Goal: Find specific page/section: Find specific page/section

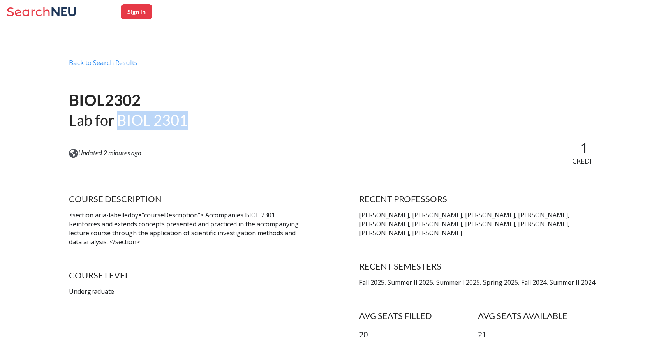
drag, startPoint x: 119, startPoint y: 121, endPoint x: 194, endPoint y: 117, distance: 75.2
click at [194, 117] on div "BIOL2302 Lab for BIOL 2301" at bounding box center [332, 110] width 527 height 60
copy h2 "BIOL 2301"
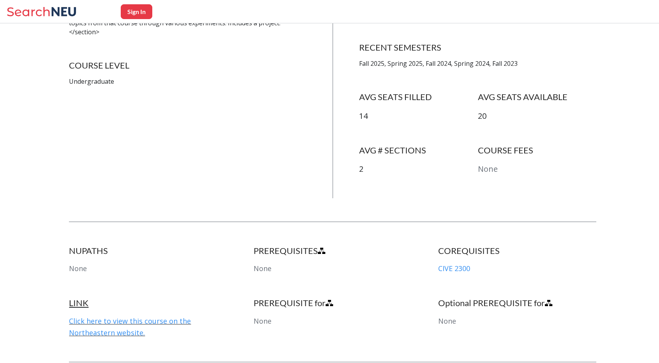
scroll to position [204, 0]
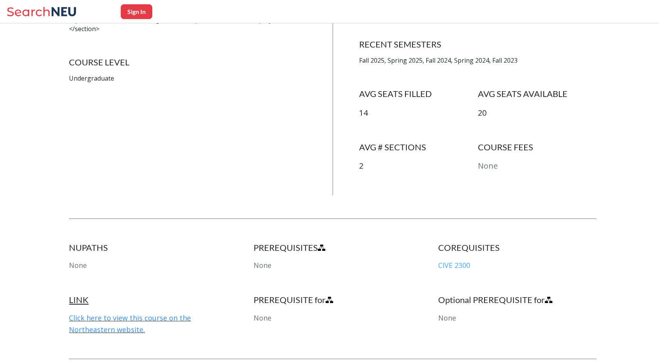
click at [457, 263] on link "CIVE 2300" at bounding box center [454, 264] width 32 height 9
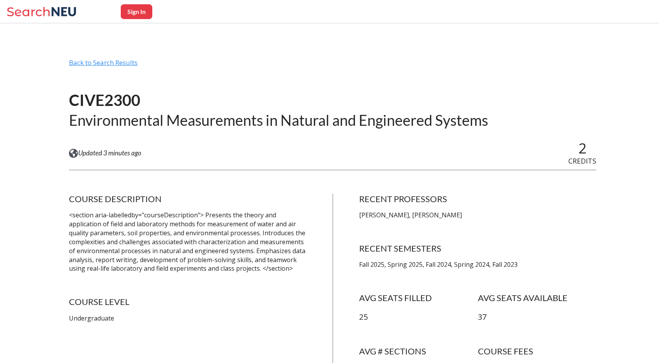
click at [123, 65] on div "Back to Search Results" at bounding box center [332, 65] width 527 height 15
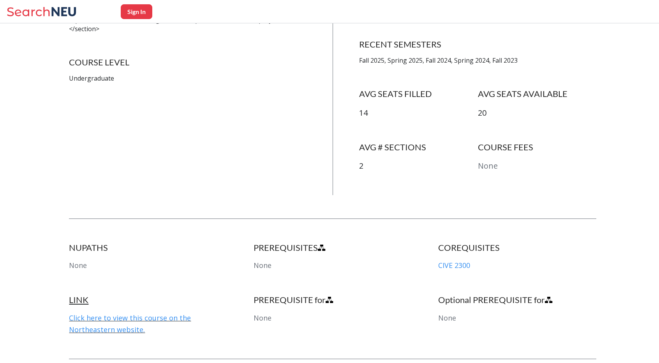
click at [25, 5] on icon at bounding box center [43, 12] width 72 height 16
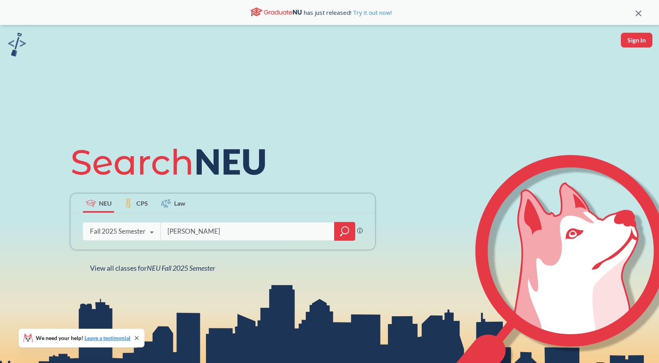
type input "[PERSON_NAME]"
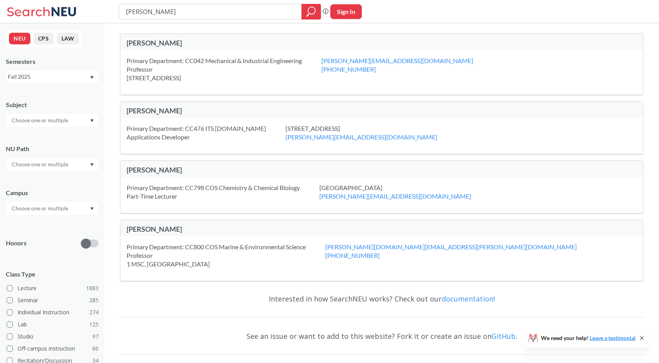
click at [44, 35] on button "CPS" at bounding box center [43, 39] width 20 height 12
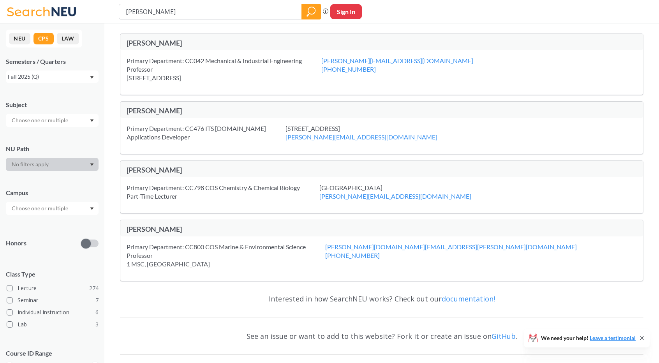
click at [63, 42] on button "LAW" at bounding box center [68, 39] width 22 height 12
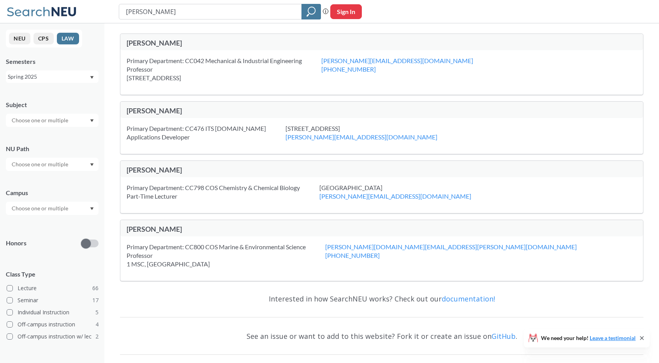
click at [19, 37] on button "NEU" at bounding box center [19, 39] width 21 height 12
